Goal: Task Accomplishment & Management: Use online tool/utility

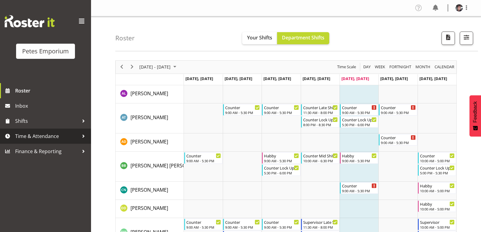
click at [57, 134] on span "Time & Attendance" at bounding box center [47, 136] width 64 height 9
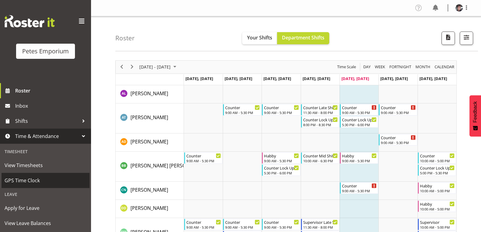
click at [40, 178] on span "GPS Time Clock" at bounding box center [46, 180] width 82 height 9
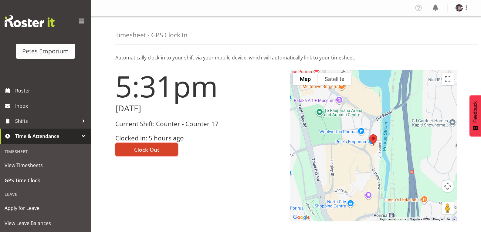
click at [162, 148] on button "Clock Out" at bounding box center [146, 149] width 62 height 13
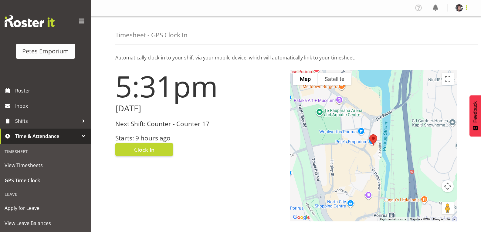
click at [467, 8] on span at bounding box center [466, 7] width 7 height 7
click at [433, 32] on link "Log Out" at bounding box center [441, 31] width 58 height 11
